Goal: Navigation & Orientation: Understand site structure

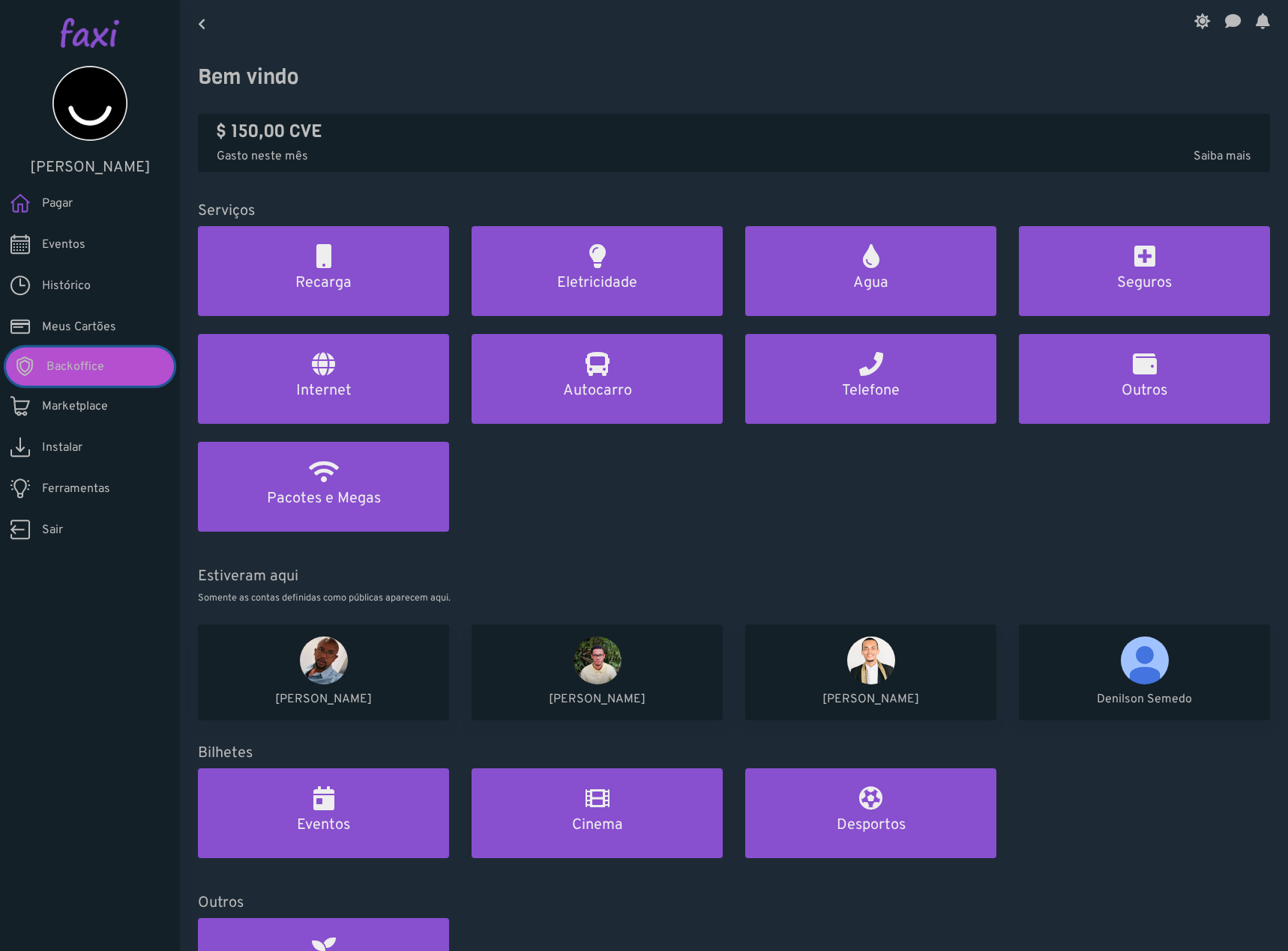
click at [78, 358] on span "Backoffice" at bounding box center [75, 367] width 58 height 18
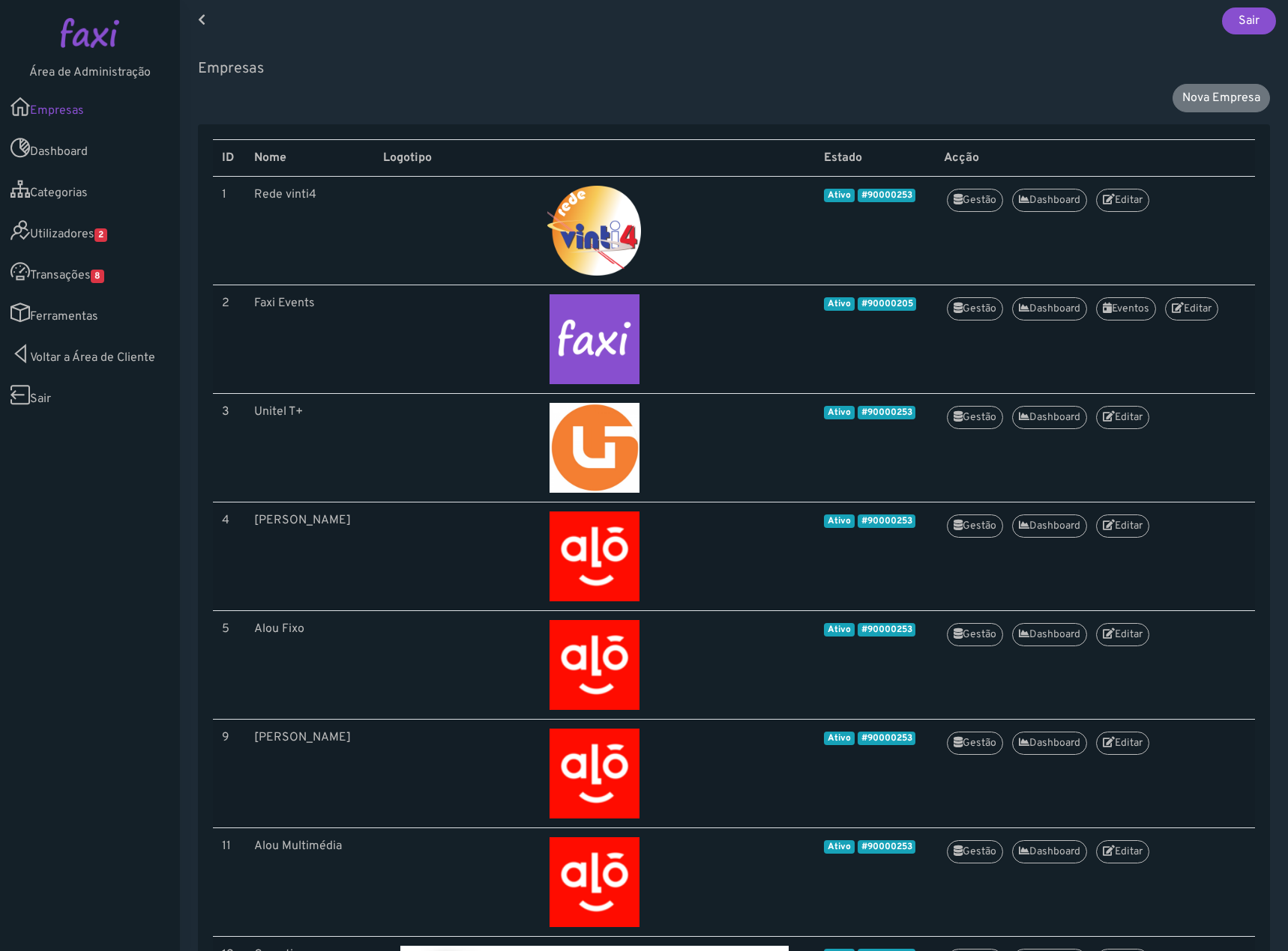
click at [107, 237] on span "2" at bounding box center [100, 235] width 13 height 14
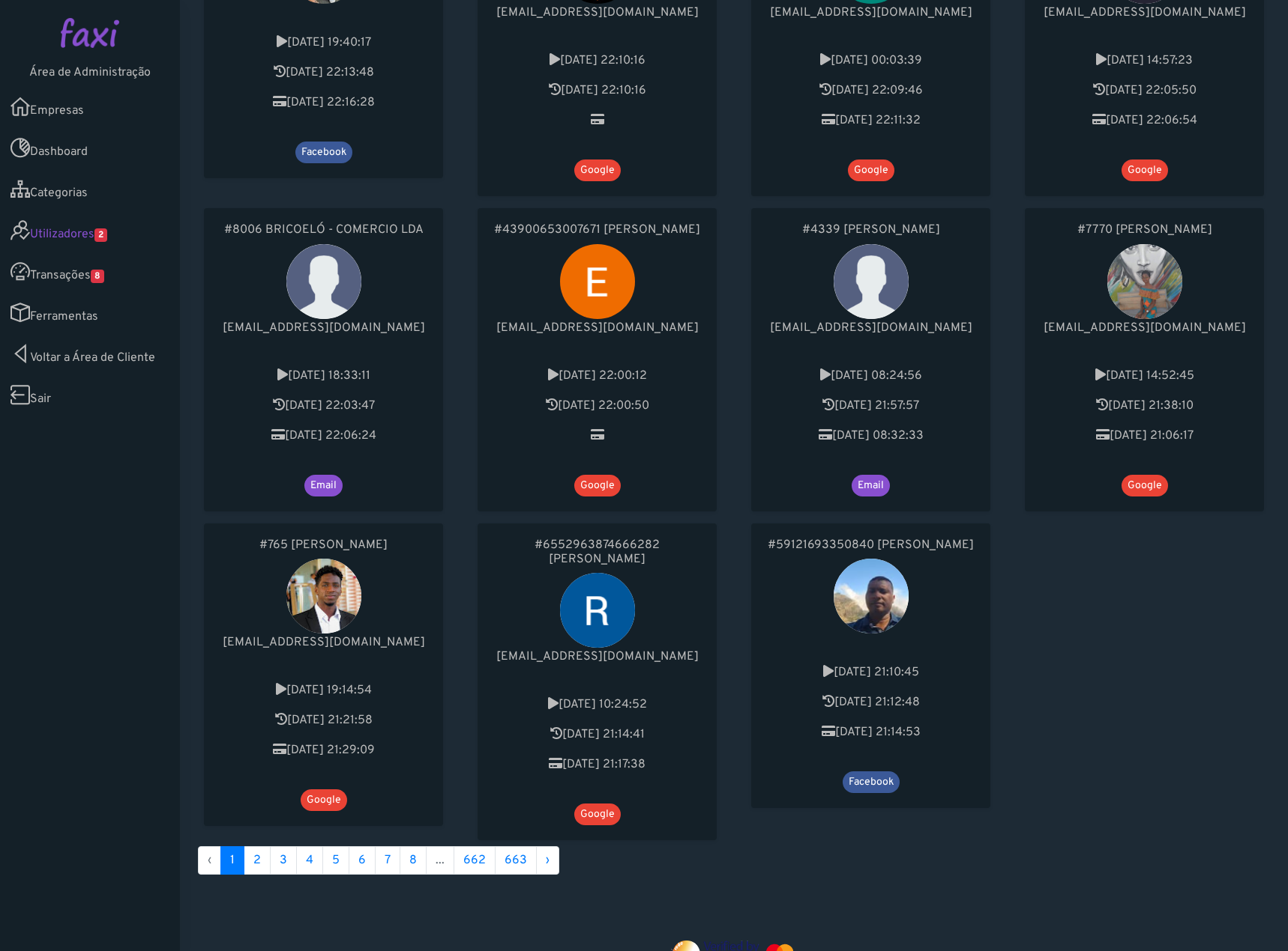
scroll to position [599, 0]
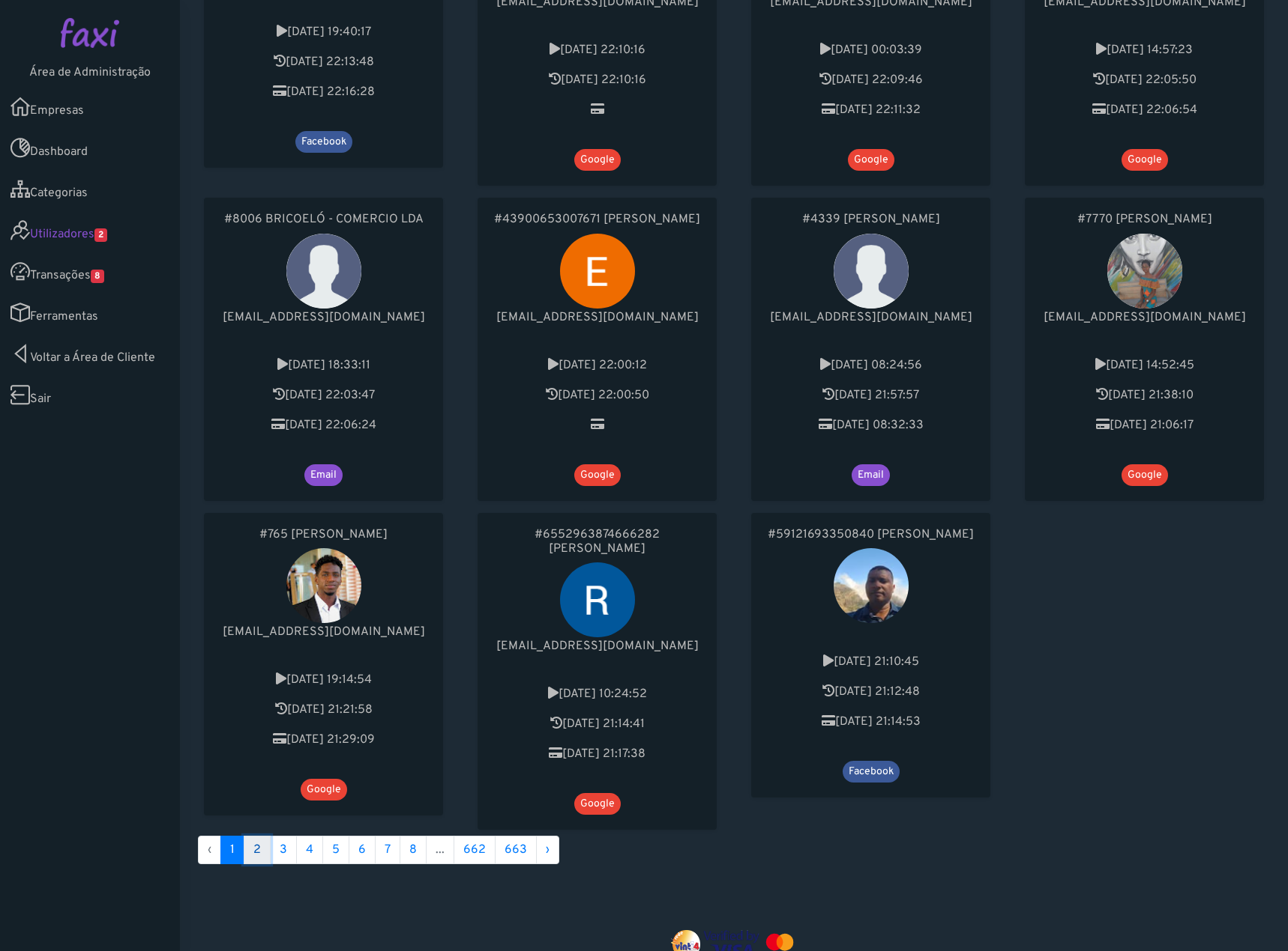
click at [256, 836] on link "2" at bounding box center [257, 850] width 27 height 29
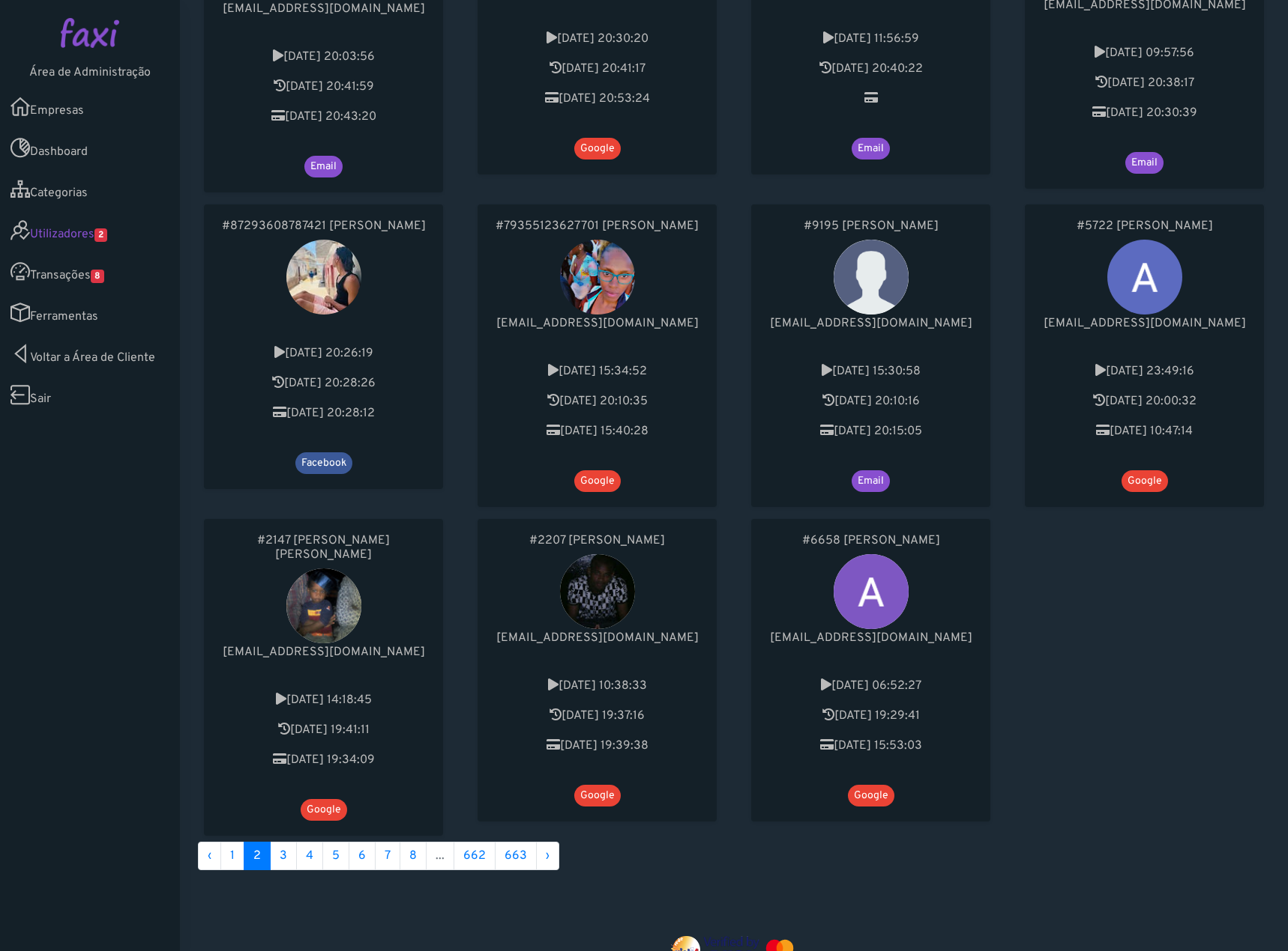
scroll to position [709, 0]
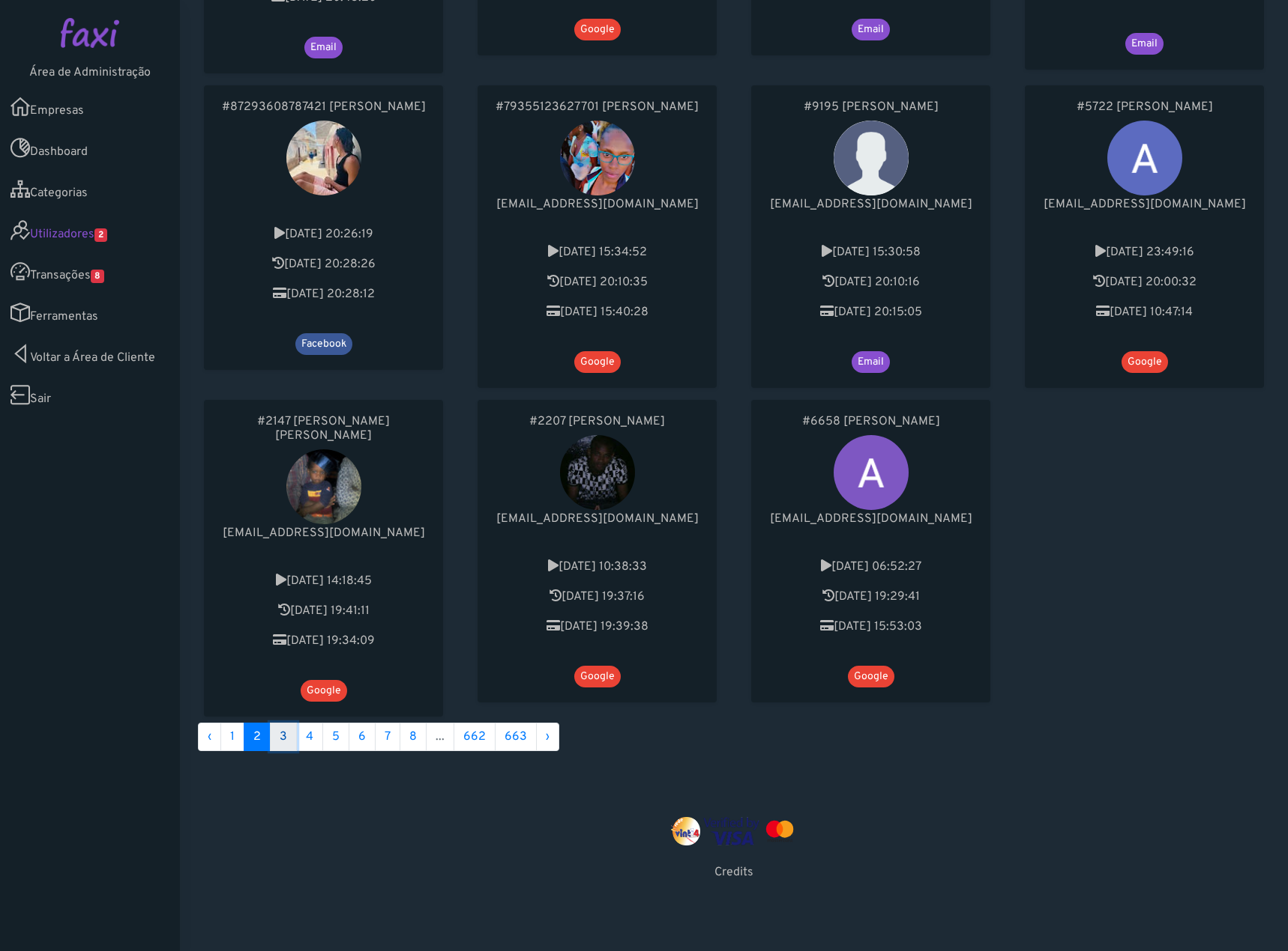
click at [281, 723] on link "3" at bounding box center [282, 737] width 27 height 29
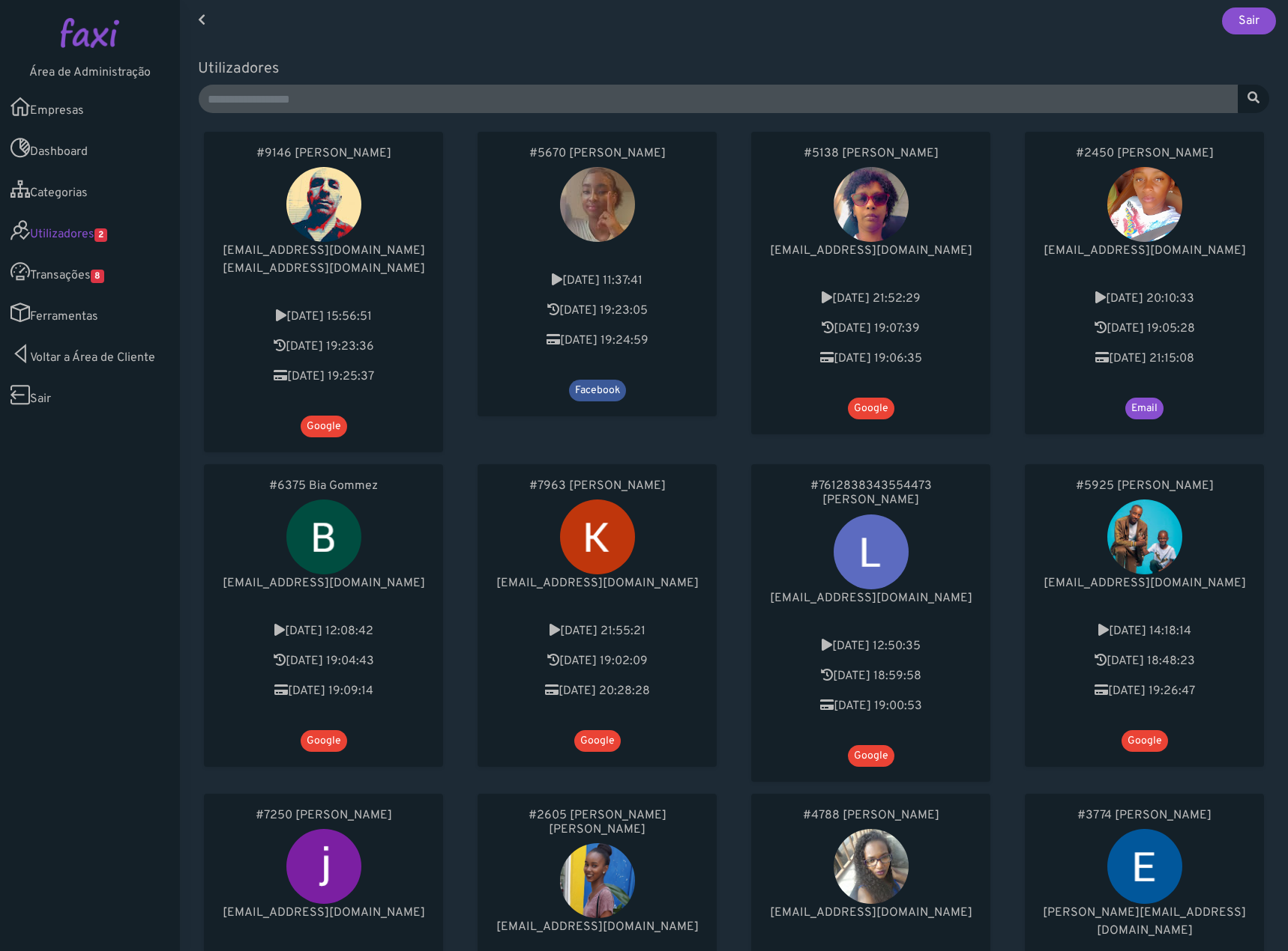
click at [68, 267] on link "Transações 8" at bounding box center [90, 271] width 180 height 41
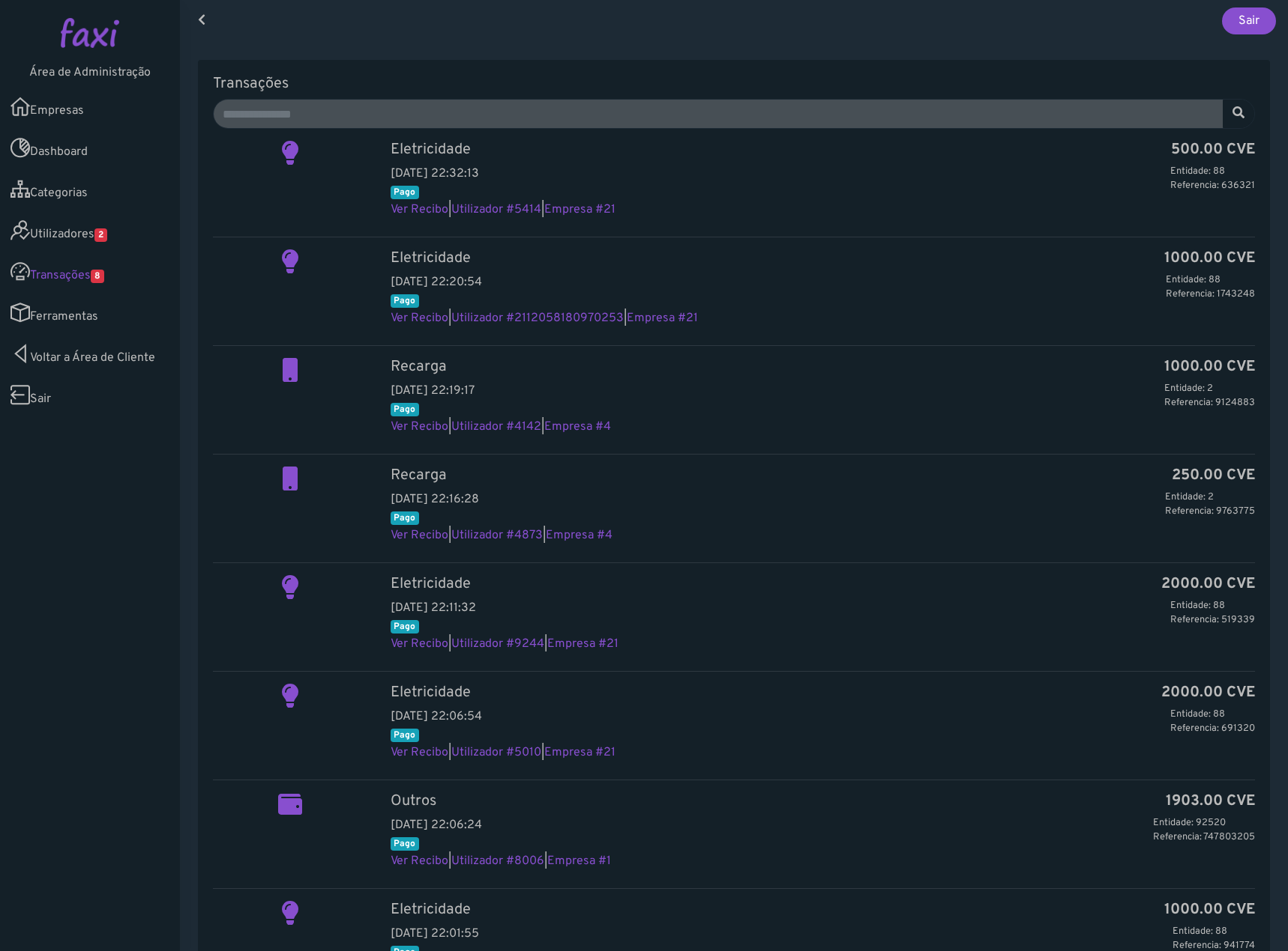
click at [105, 234] on span "2" at bounding box center [100, 235] width 13 height 14
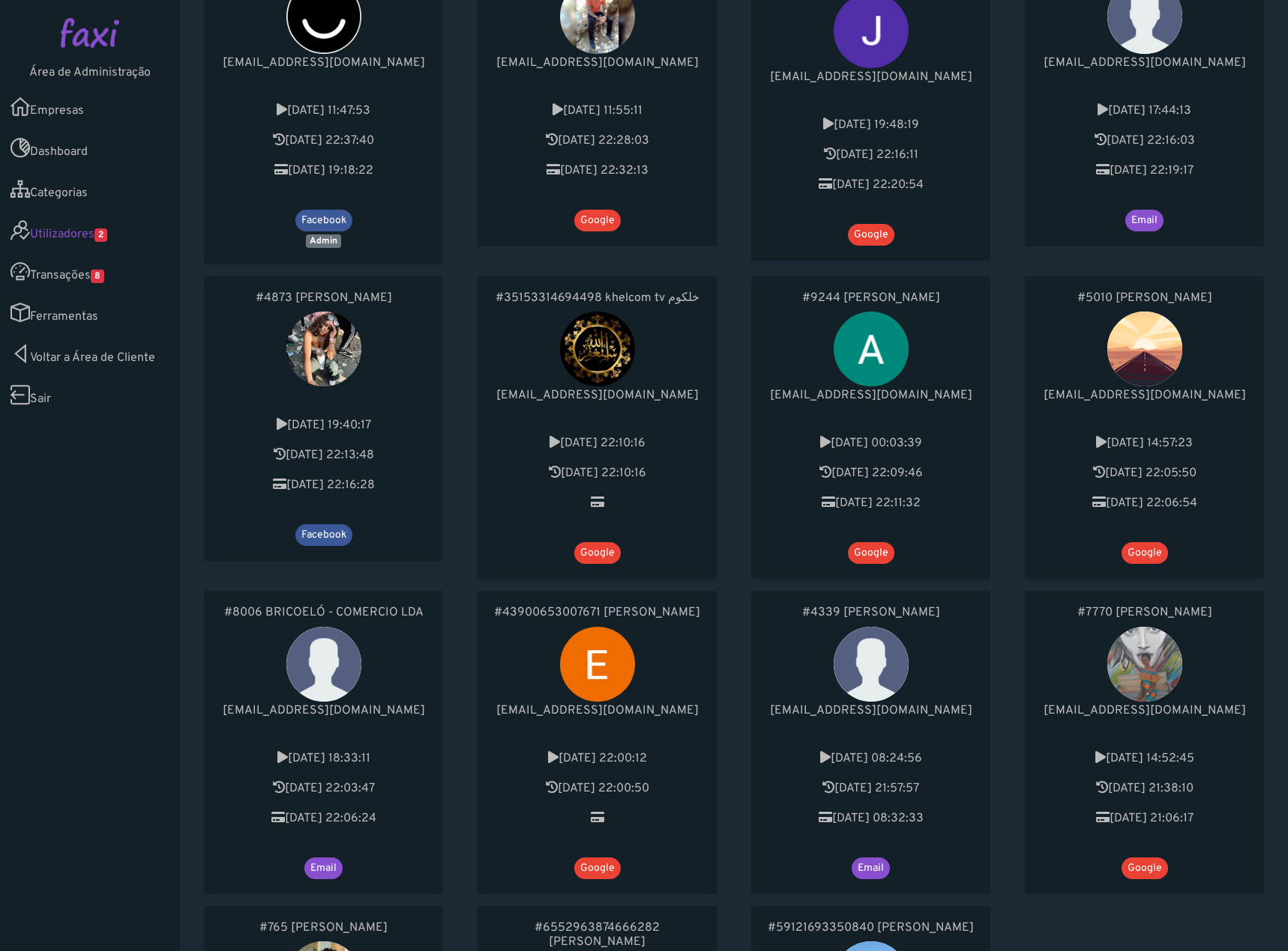
scroll to position [375, 0]
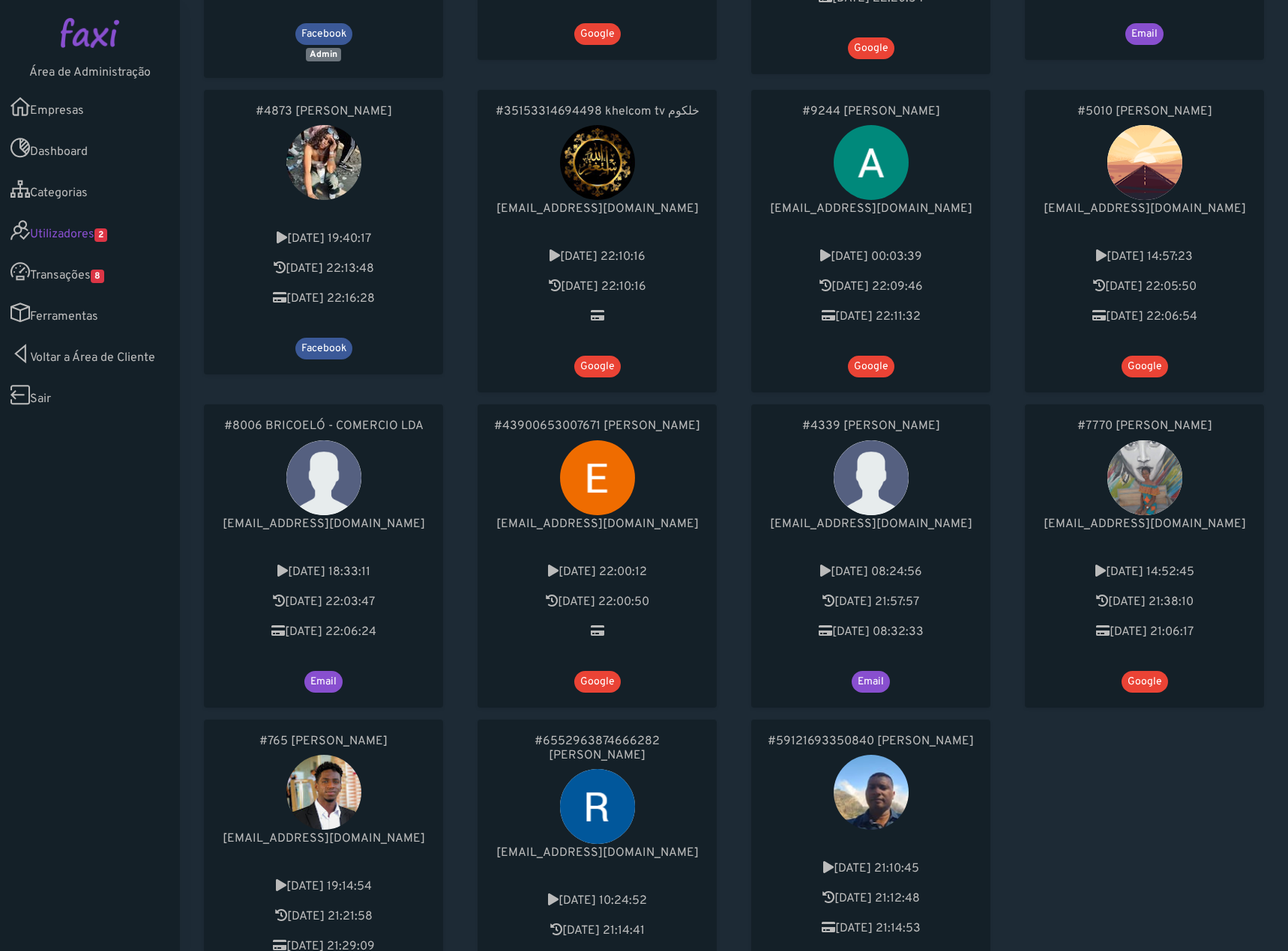
click at [99, 718] on aside "Área de Administração Empresas Dashboard Categorias Utilizadores 2 Transações 8" at bounding box center [90, 475] width 180 height 951
click at [1029, 800] on div "#2 Assis Ferreira ferreira.assisruny@gmail.com 2020-06-26 11:47:53 2025-08-31 2…" at bounding box center [734, 396] width 1094 height 1291
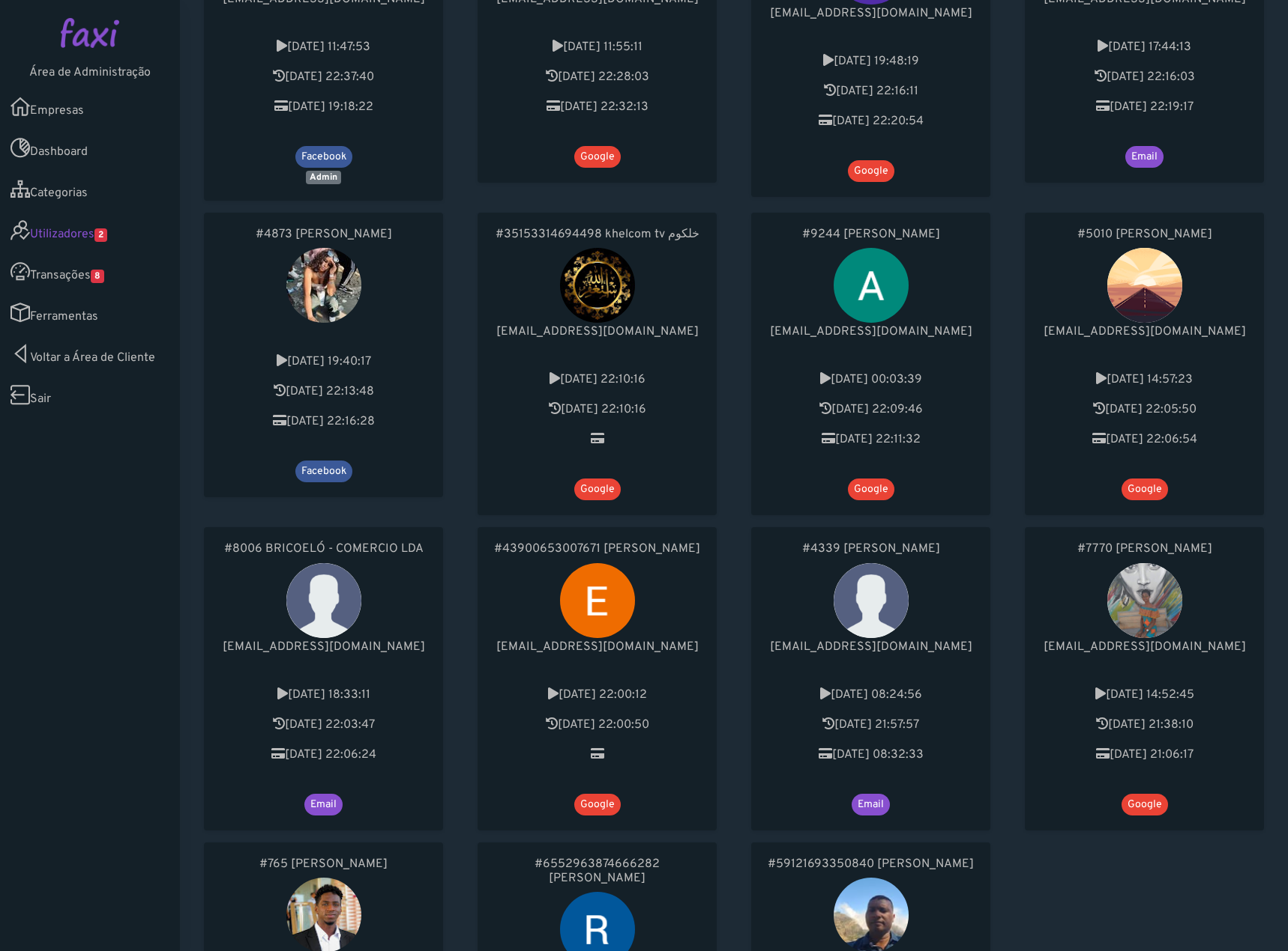
scroll to position [524, 0]
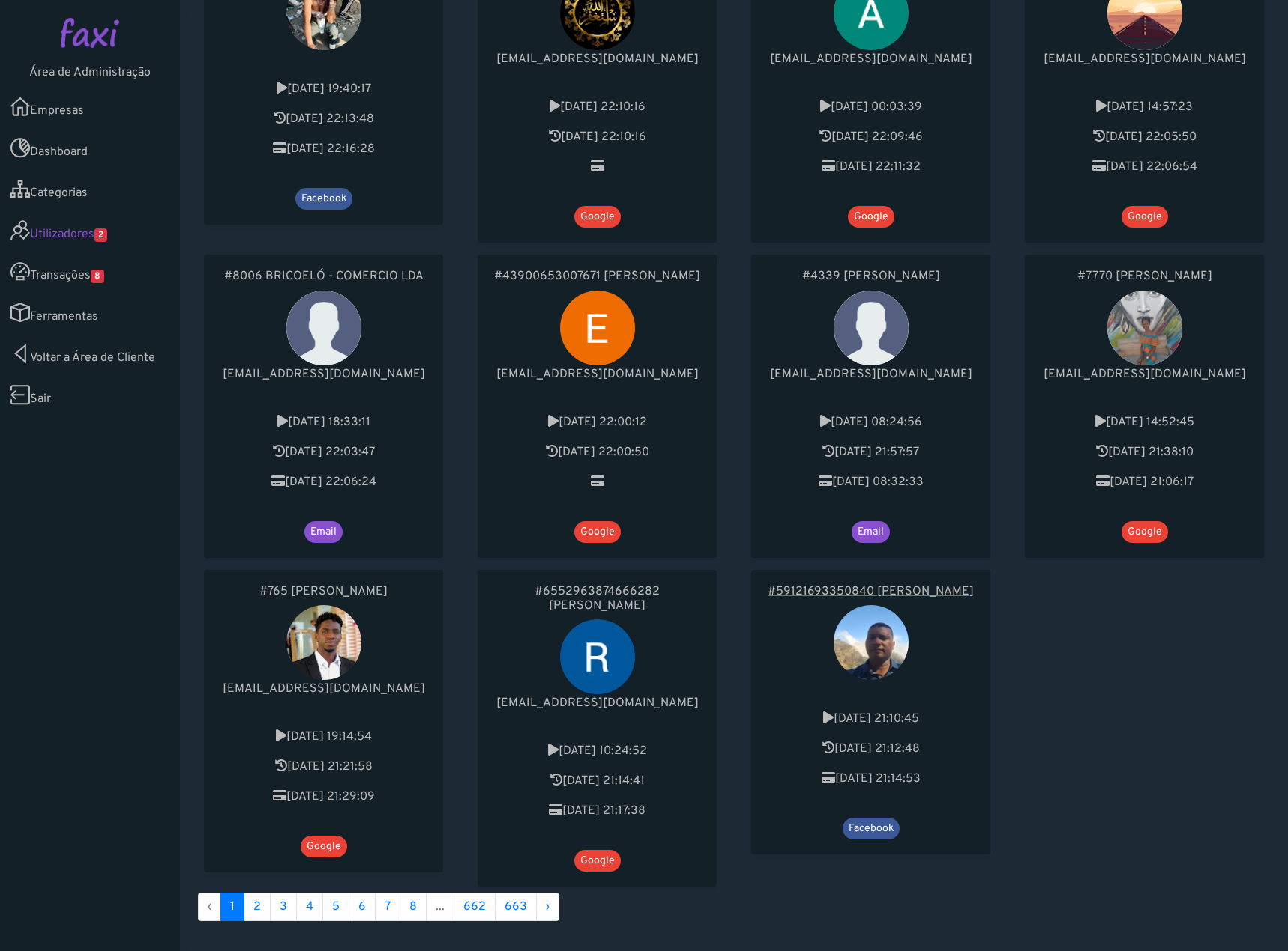
click at [854, 599] on h6 "#59121693350840 Osvaldino Domingos Afonso" at bounding box center [870, 592] width 209 height 14
click at [247, 893] on link "2" at bounding box center [257, 907] width 27 height 29
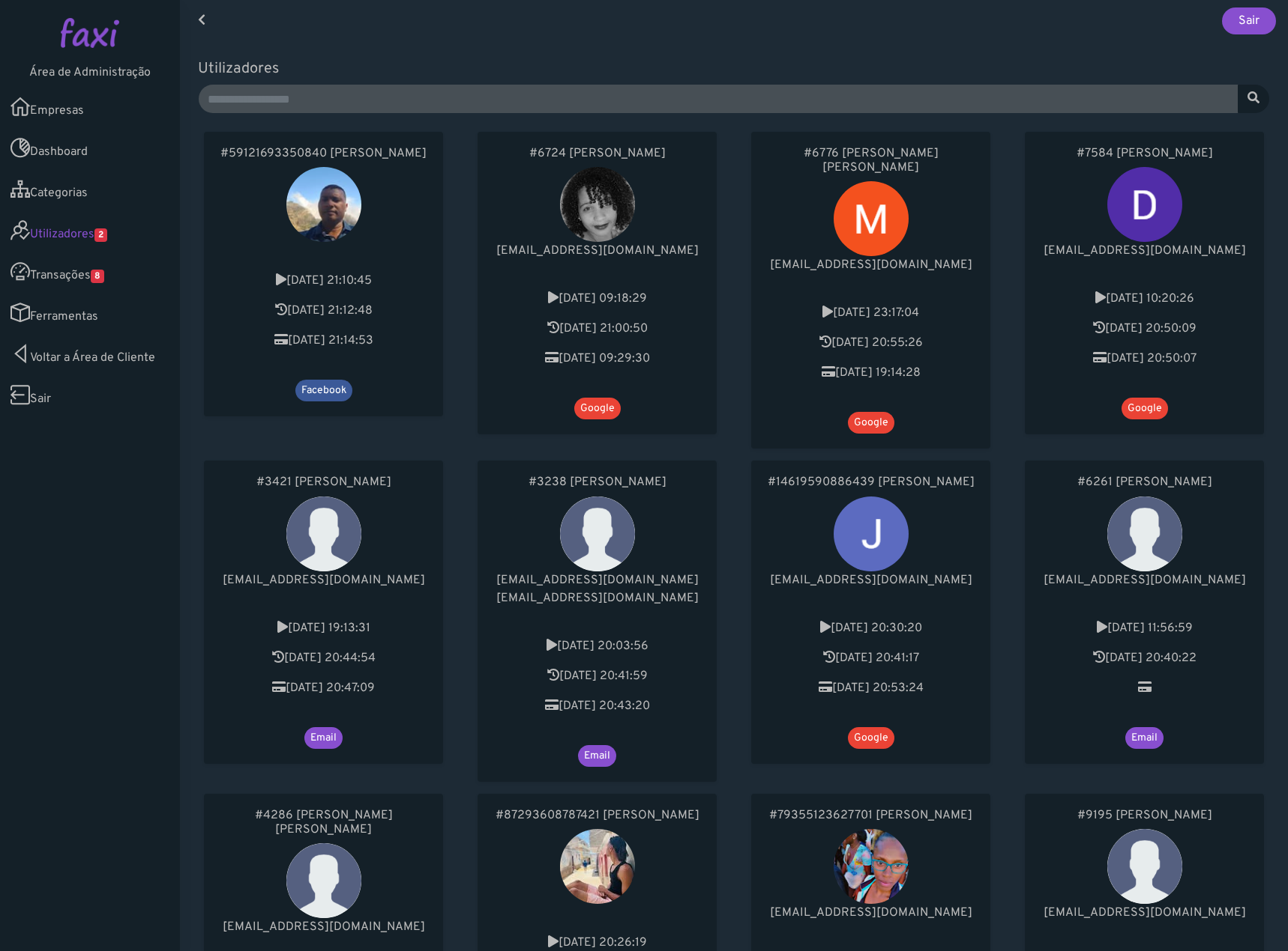
click at [83, 152] on link "Dashboard" at bounding box center [90, 148] width 180 height 41
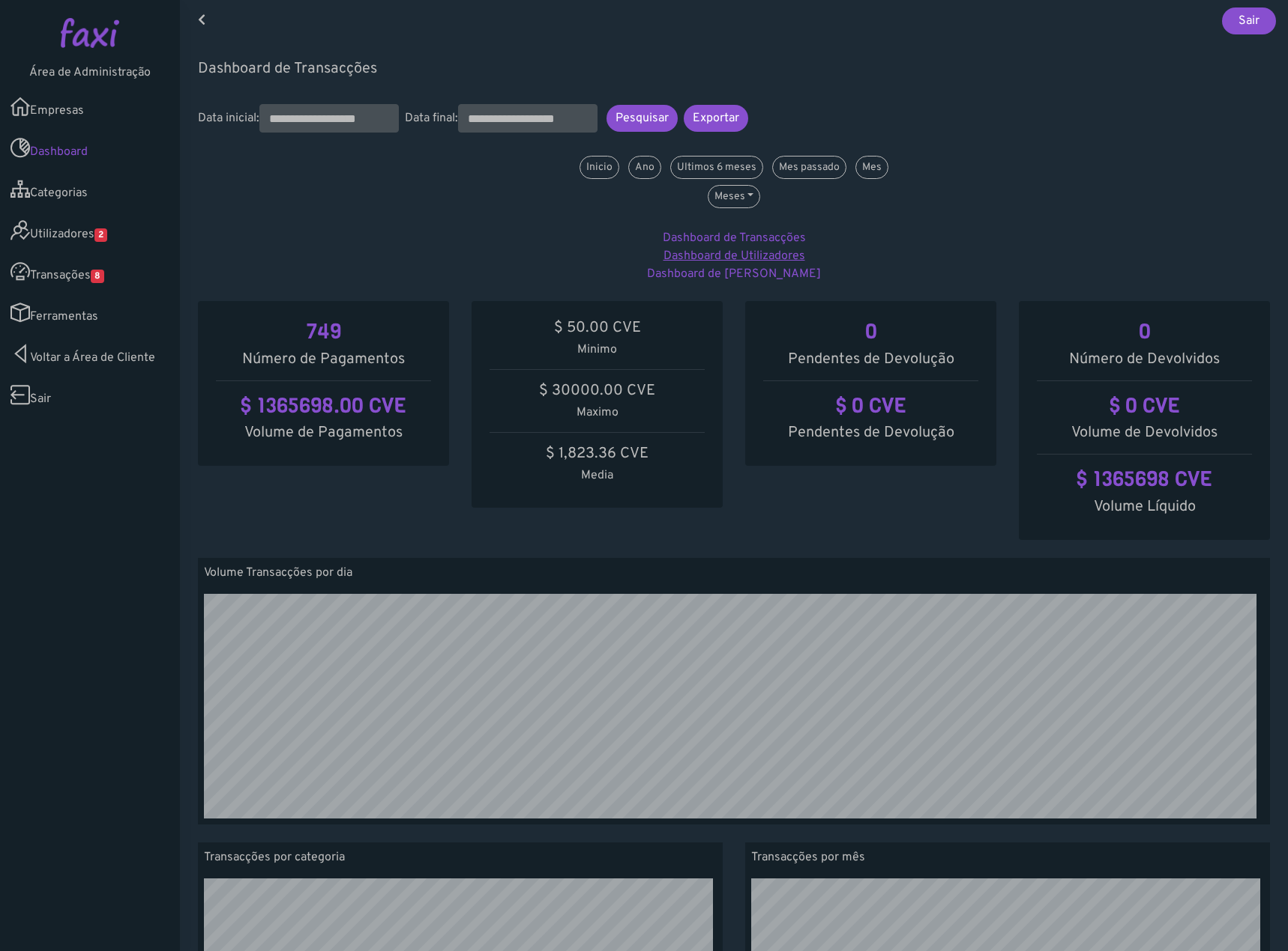
click at [769, 263] on link "Dashboard de Utilizadores" at bounding box center [734, 256] width 142 height 15
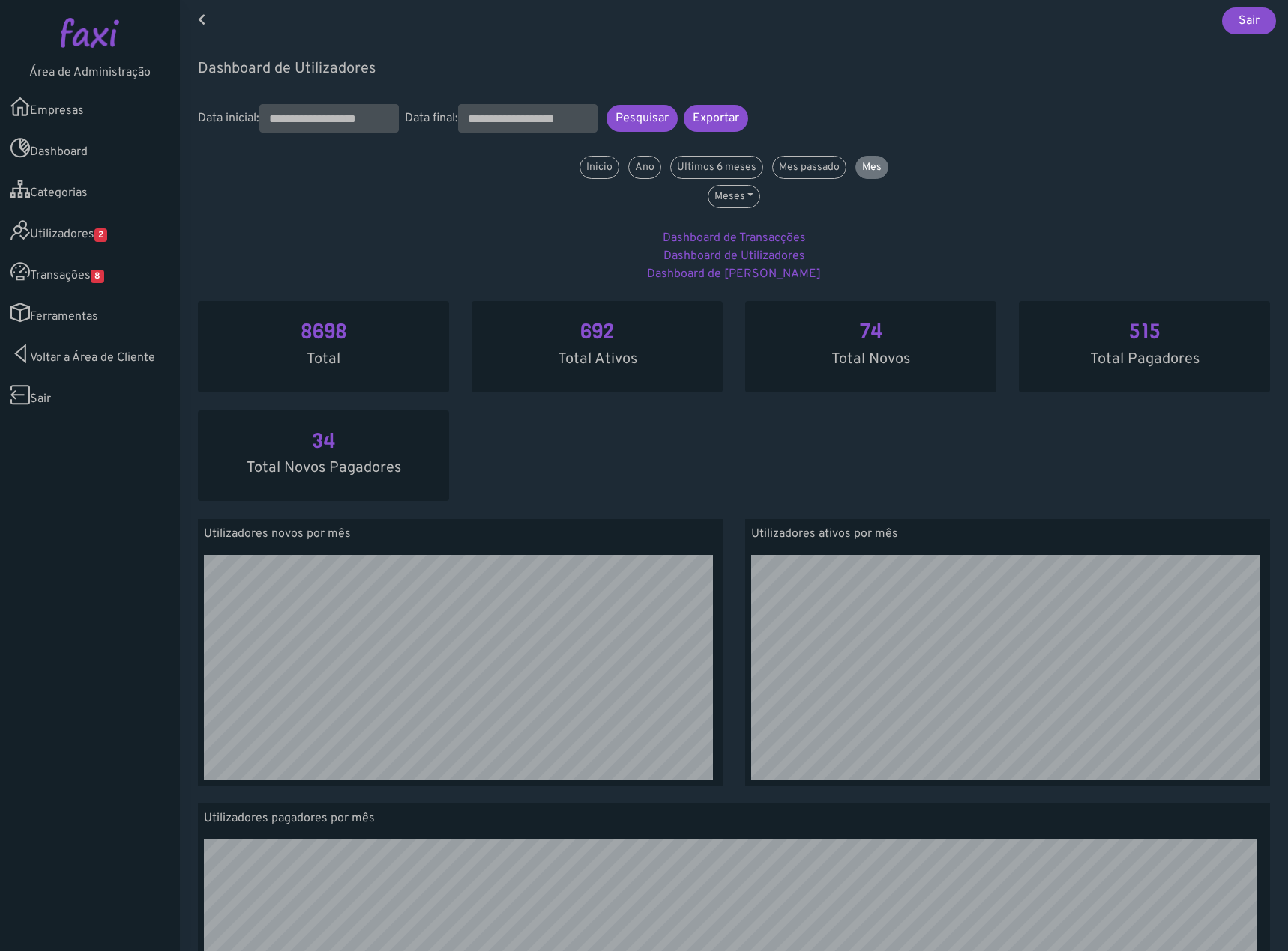
scroll to position [267, 1086]
click at [868, 172] on link "Mes" at bounding box center [872, 167] width 33 height 24
click at [877, 174] on link "Mes" at bounding box center [872, 167] width 33 height 24
click at [708, 277] on link "Dashboard de [PERSON_NAME]" at bounding box center [733, 273] width 174 height 15
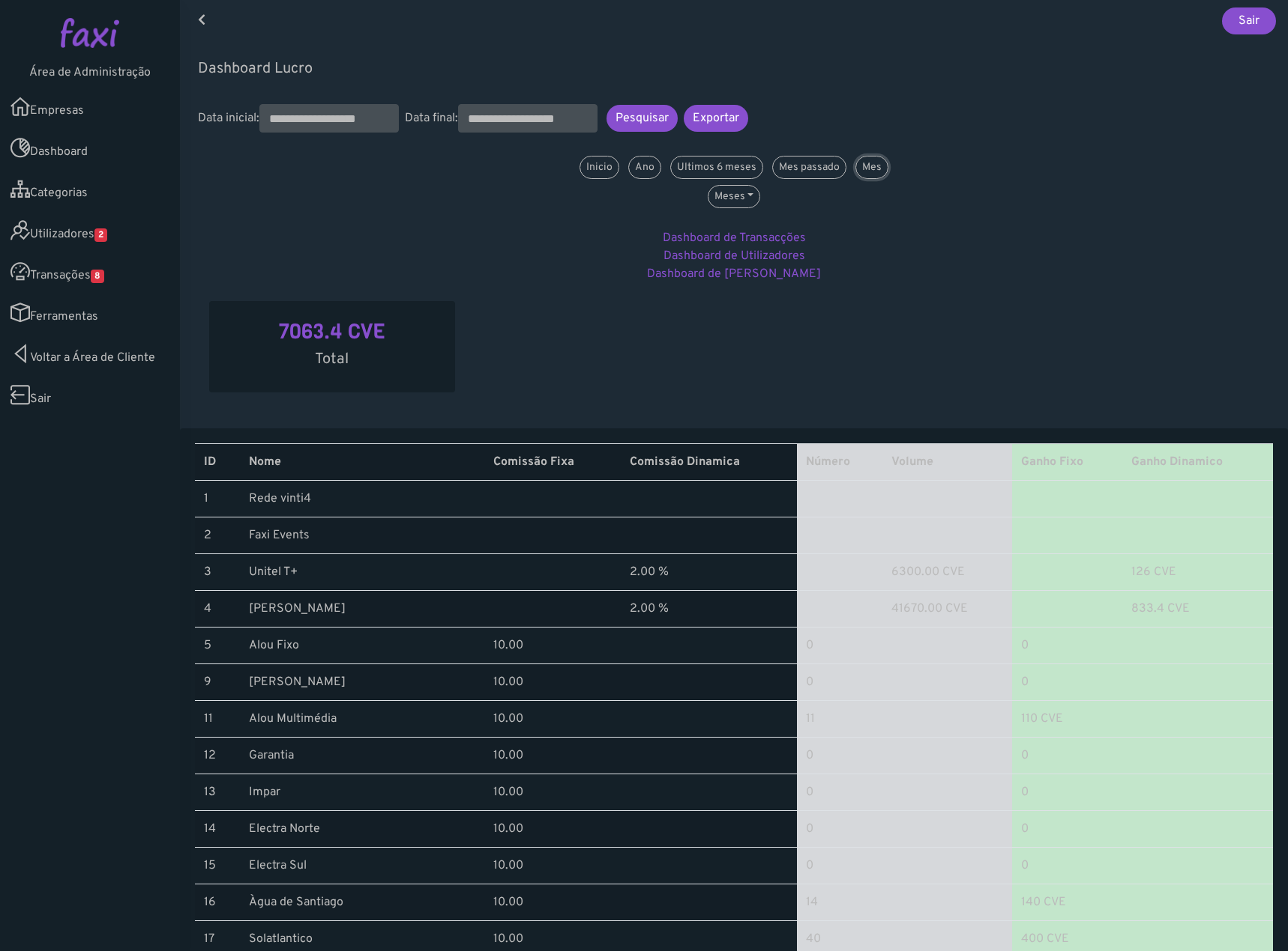
click at [860, 174] on link "Mes" at bounding box center [872, 167] width 33 height 24
click at [860, 161] on link "Mes" at bounding box center [872, 167] width 33 height 24
